Goal: Information Seeking & Learning: Learn about a topic

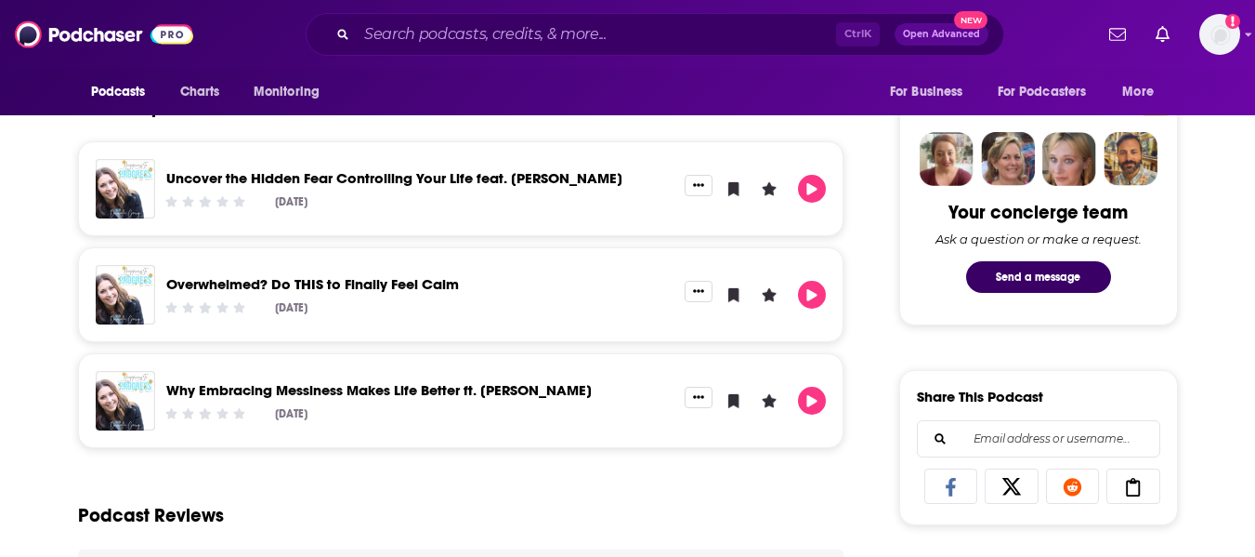
scroll to position [650, 0]
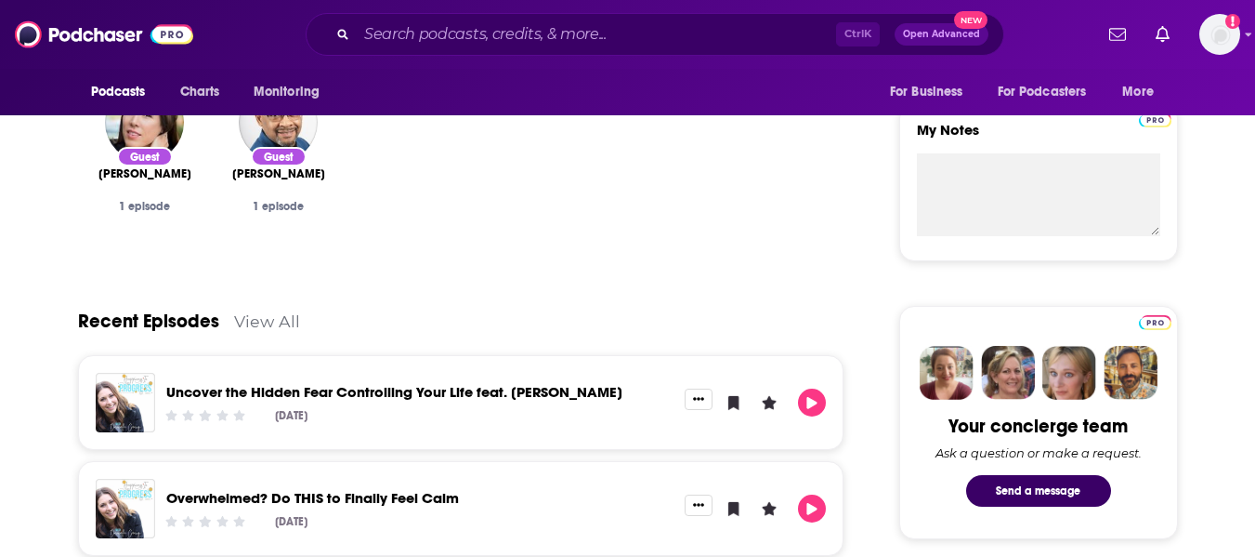
click at [260, 328] on link "View All" at bounding box center [267, 321] width 66 height 20
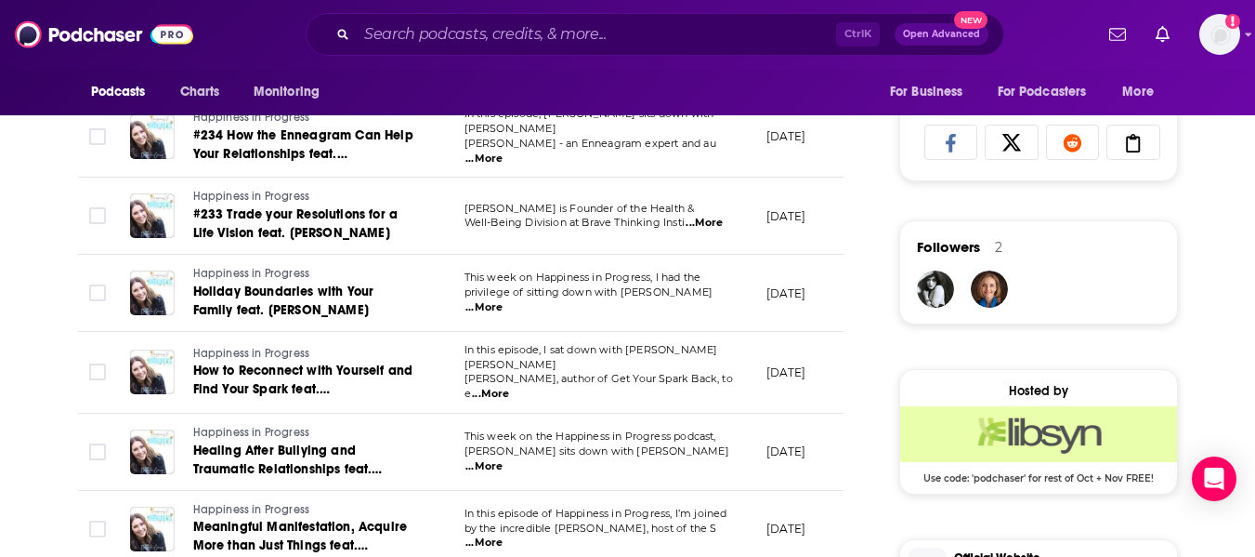
scroll to position [1301, 0]
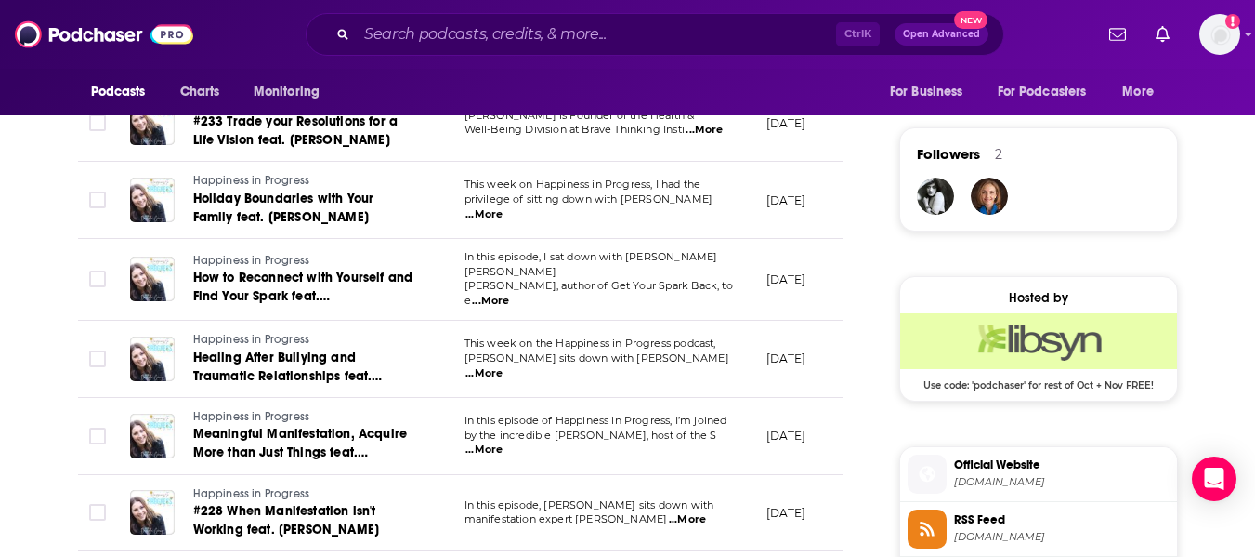
click at [503, 442] on span "...More" at bounding box center [484, 449] width 37 height 15
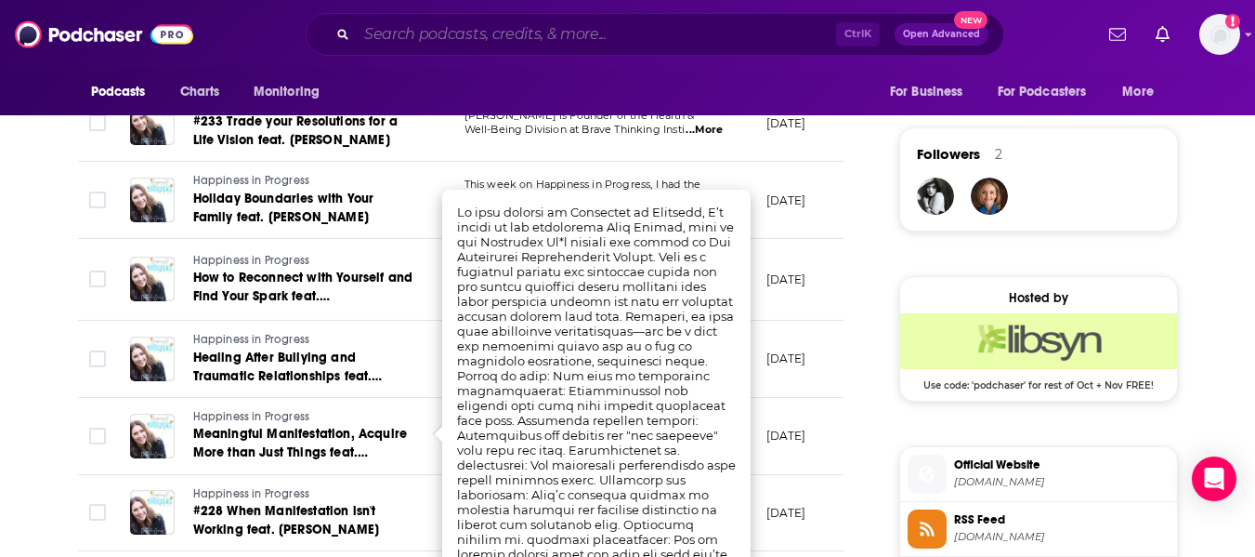
click at [619, 27] on input "Search podcasts, credits, & more..." at bounding box center [596, 35] width 479 height 30
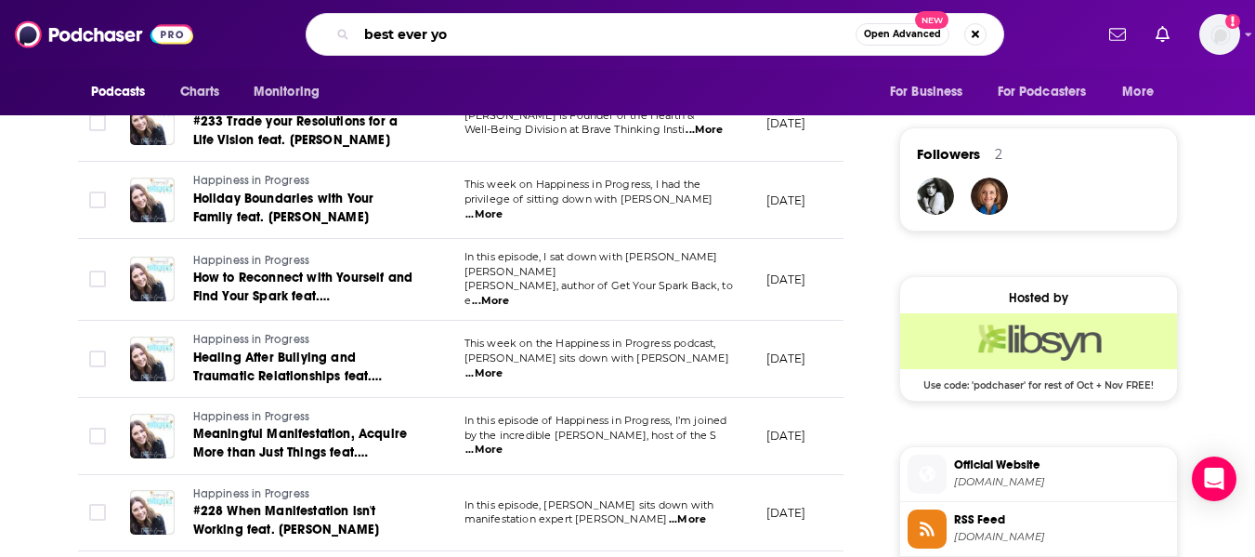
type input "best ever you"
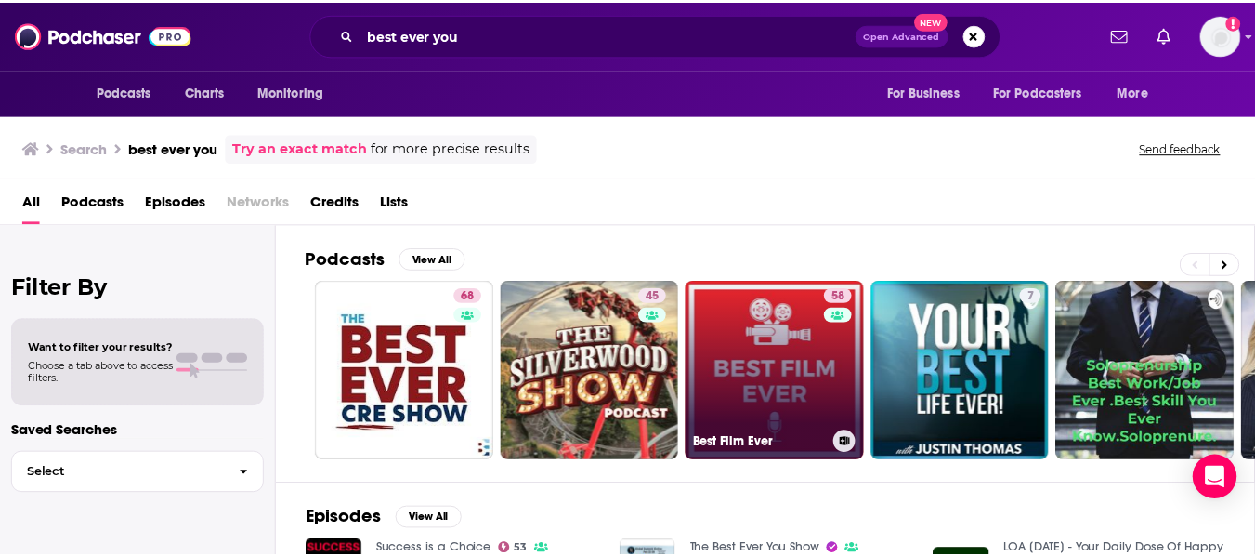
scroll to position [279, 0]
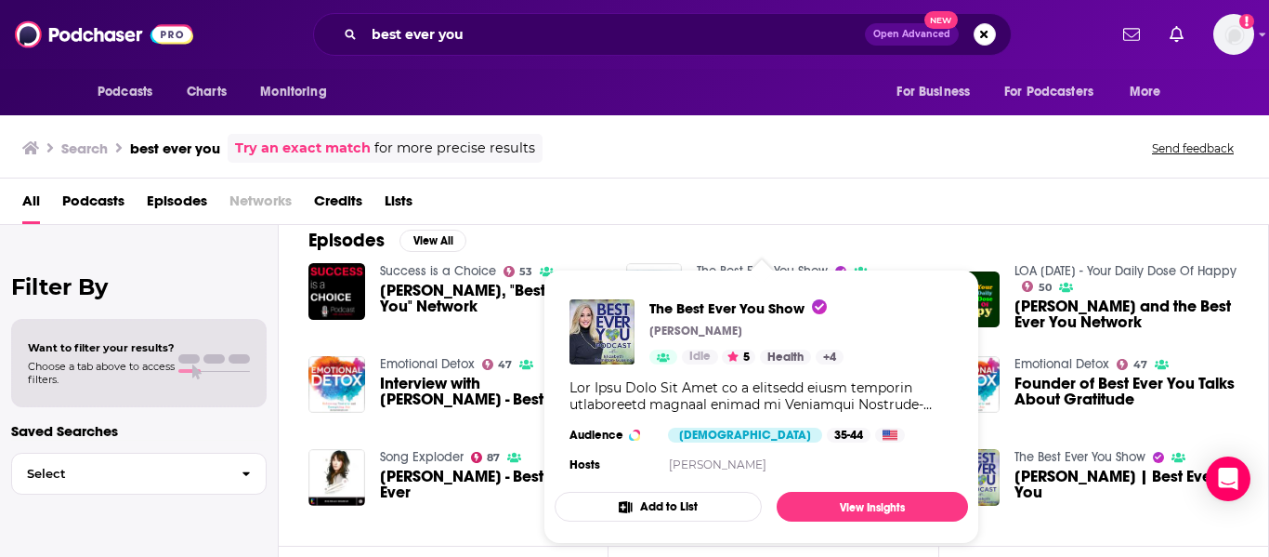
click at [797, 270] on span "The Best Ever You Show Elizabeth Hamilton-Guarino Idle 5 Health + 4 Audience Fe…" at bounding box center [761, 406] width 413 height 274
click at [763, 308] on span "The Best Ever You Show" at bounding box center [737, 308] width 177 height 18
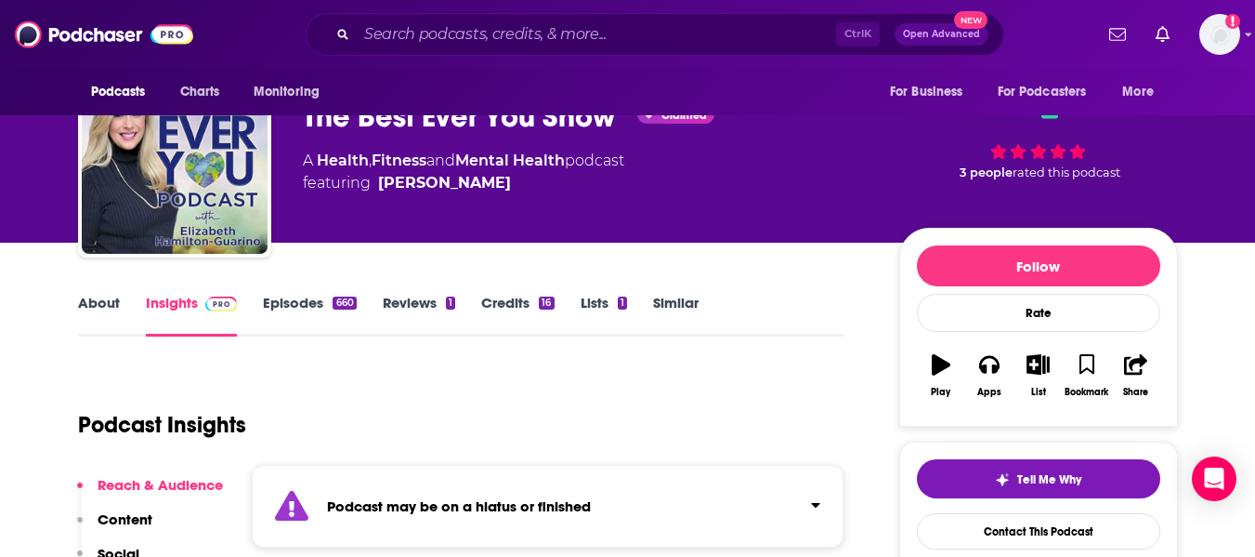
scroll to position [93, 0]
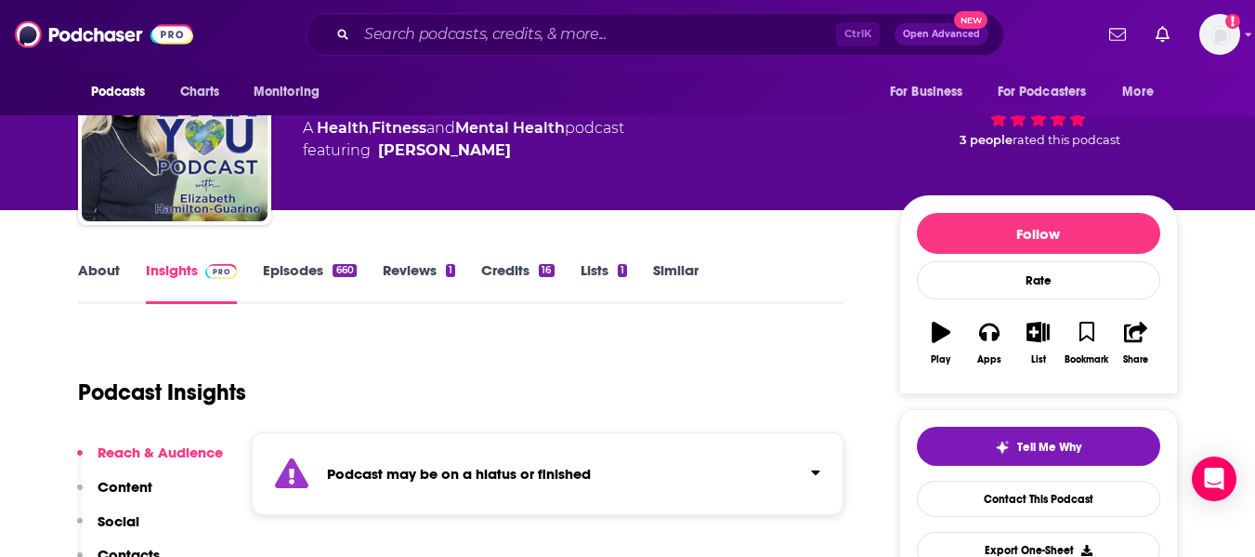
click at [92, 268] on link "About" at bounding box center [99, 282] width 42 height 43
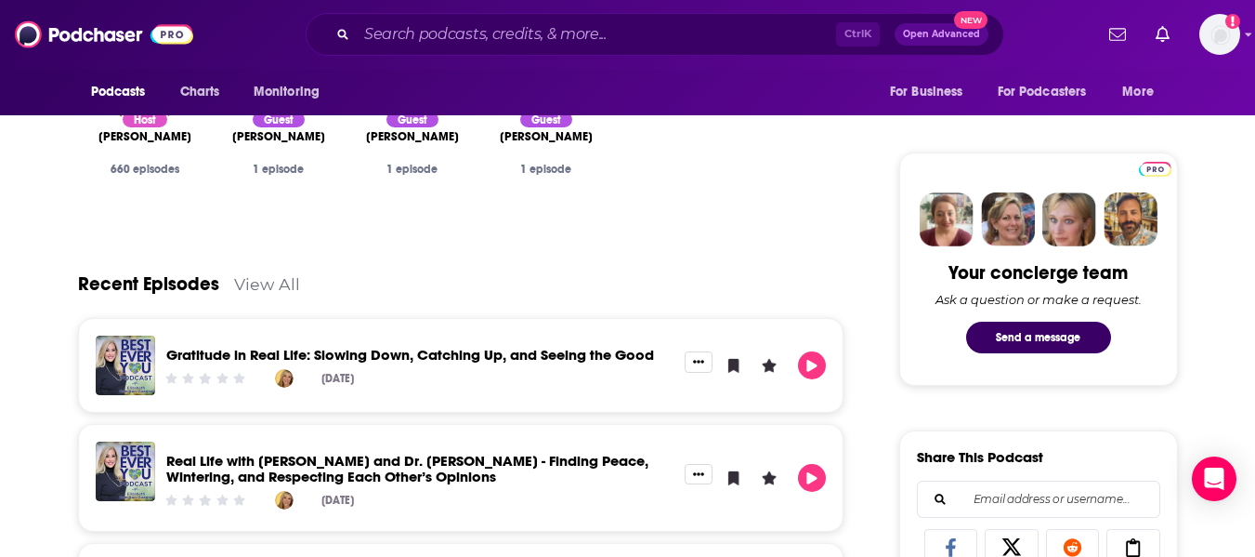
scroll to position [836, 0]
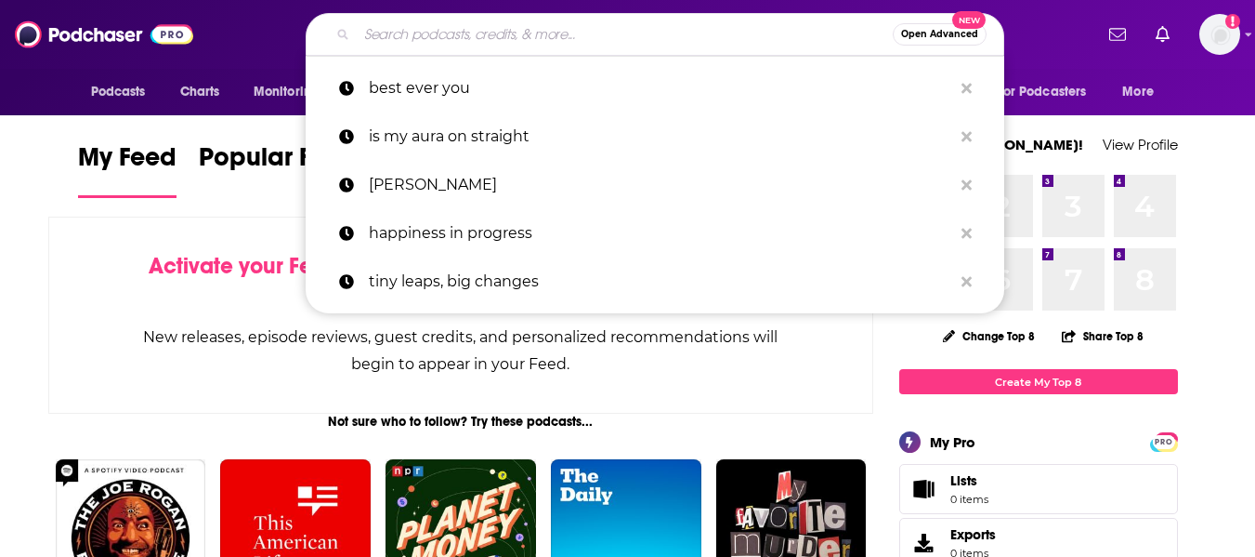
click at [618, 34] on input "Search podcasts, credits, & more..." at bounding box center [625, 35] width 536 height 30
paste input "Abundant Ever After with [PERSON_NAME]"
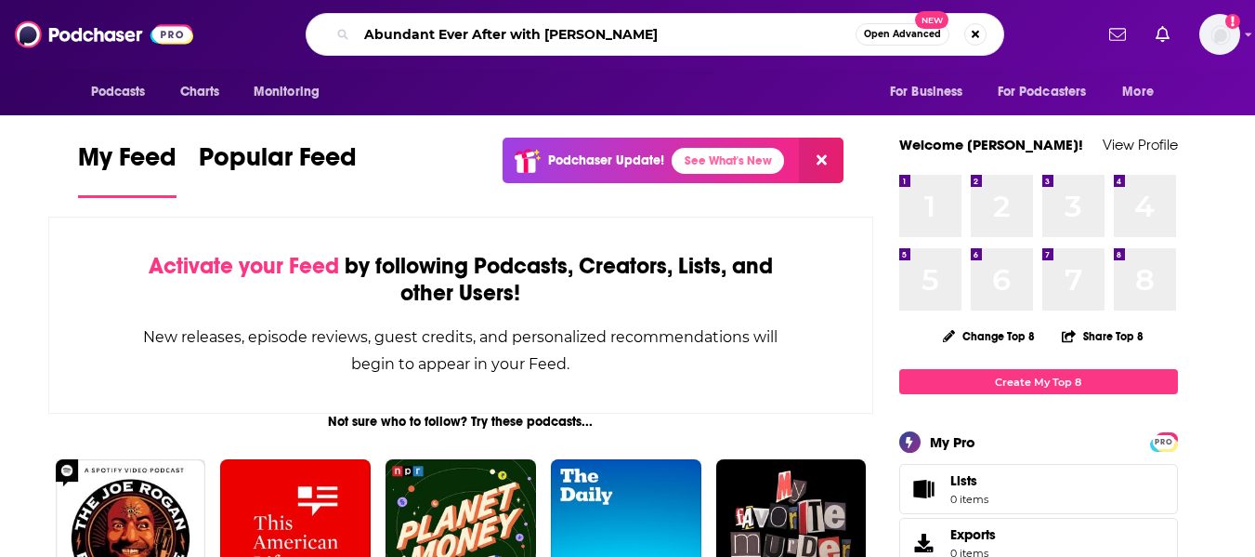
type input "Abundant Ever After with [PERSON_NAME]"
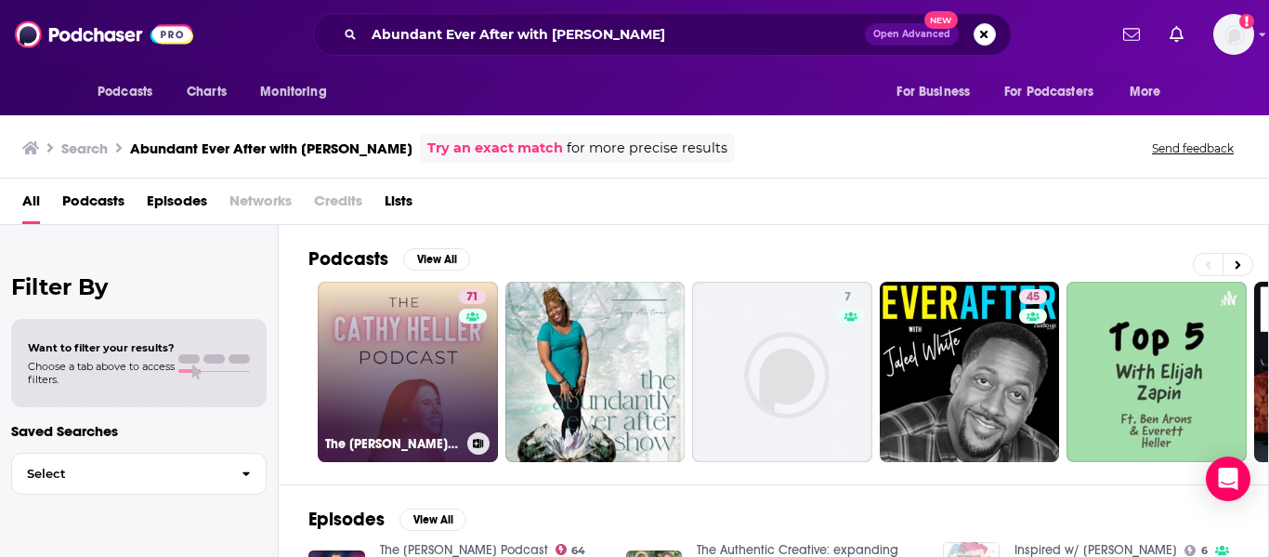
click at [381, 349] on link "71 The [PERSON_NAME] Podcast with [PERSON_NAME]" at bounding box center [408, 372] width 180 height 180
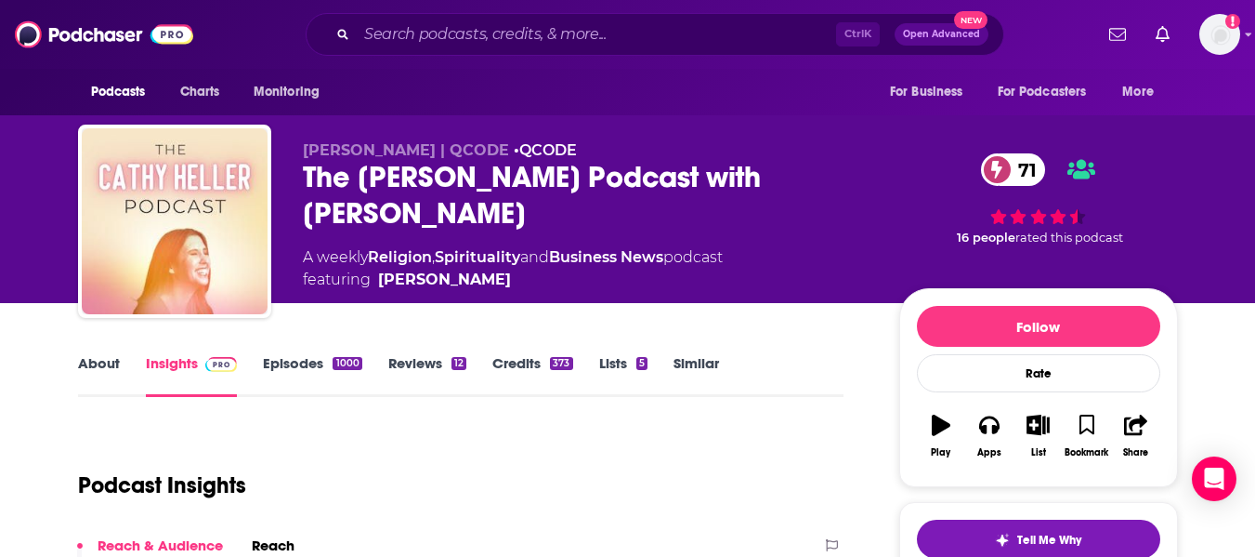
click at [98, 361] on link "About" at bounding box center [99, 375] width 42 height 43
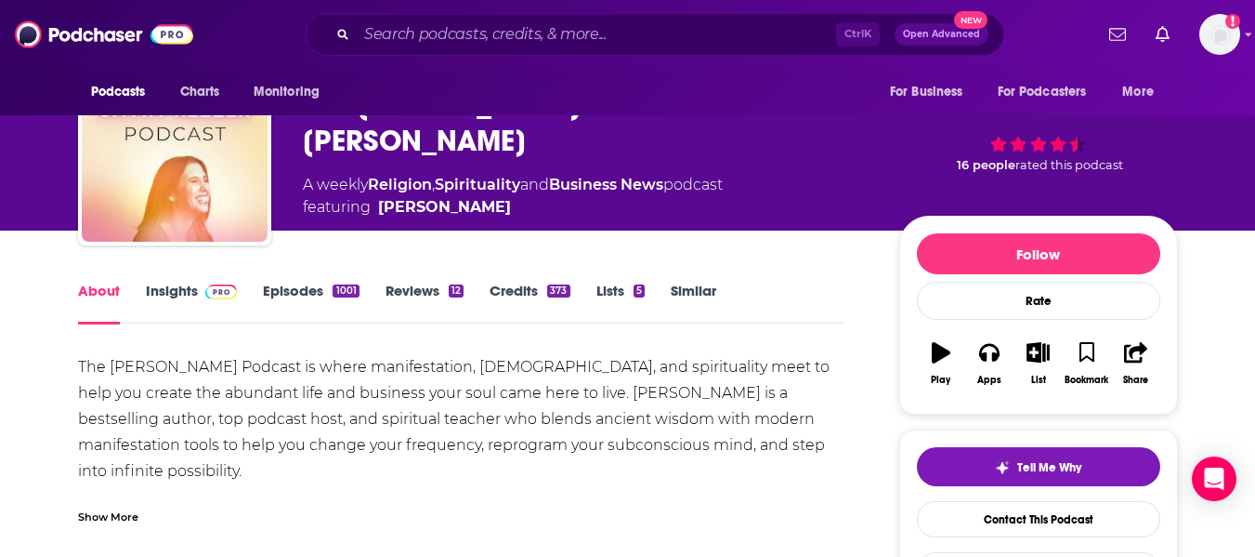
scroll to position [93, 0]
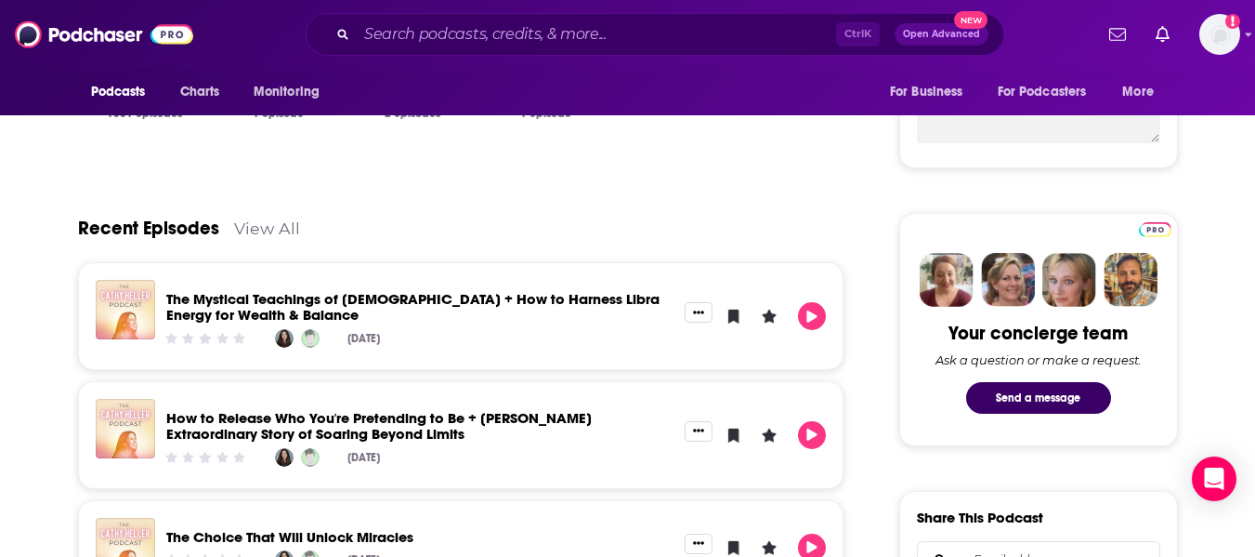
scroll to position [836, 0]
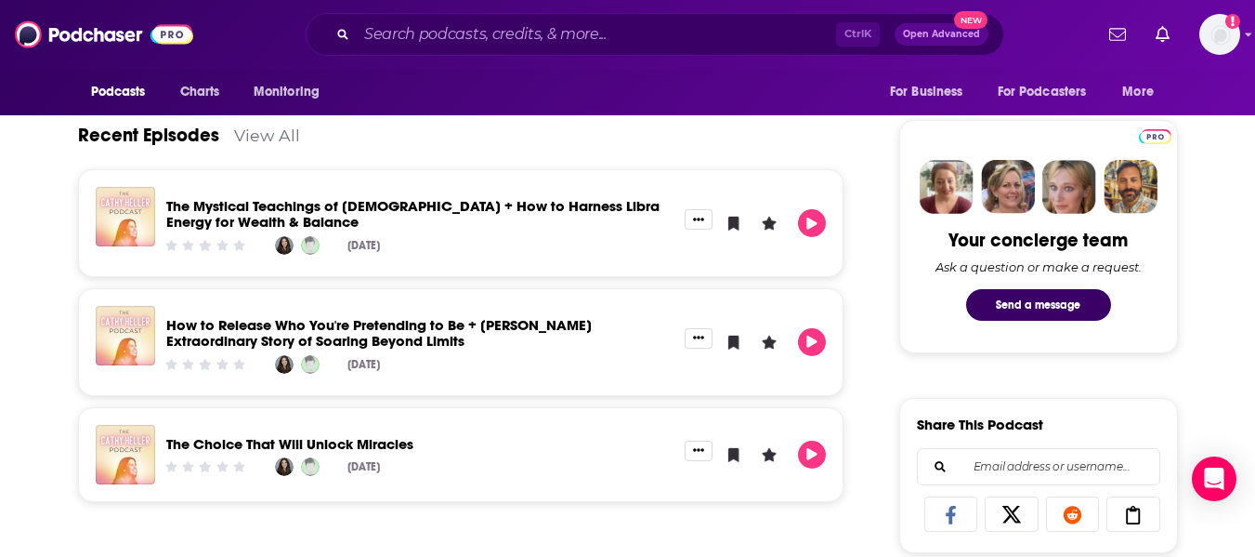
click at [272, 146] on div "Recent Episodes View All" at bounding box center [461, 124] width 767 height 90
click at [272, 139] on link "View All" at bounding box center [267, 135] width 66 height 20
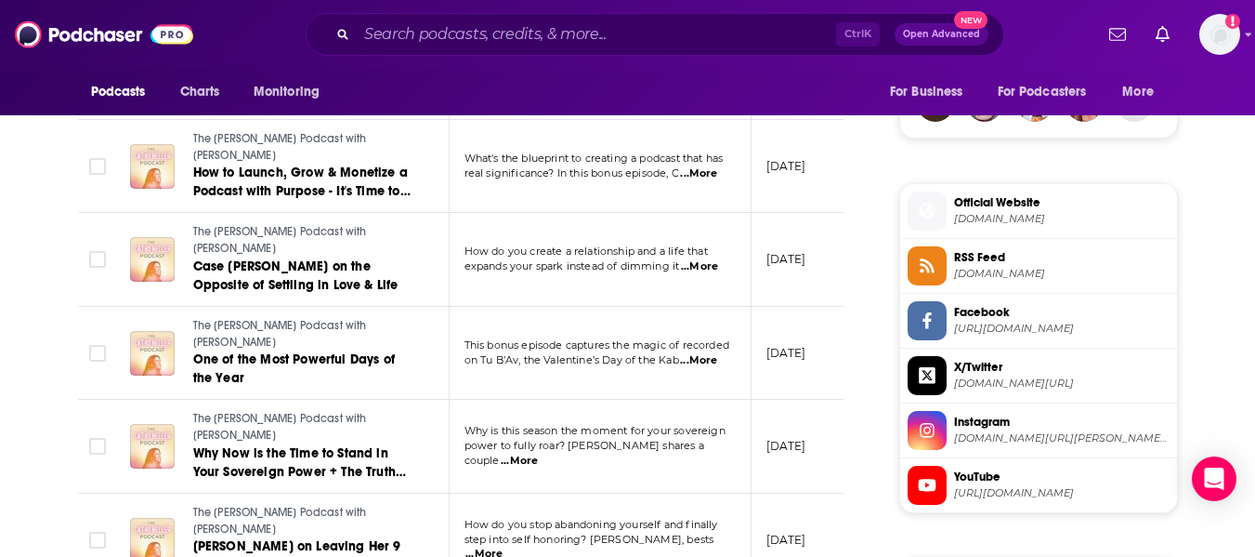
scroll to position [1487, 0]
